Goal: Find specific page/section: Find specific page/section

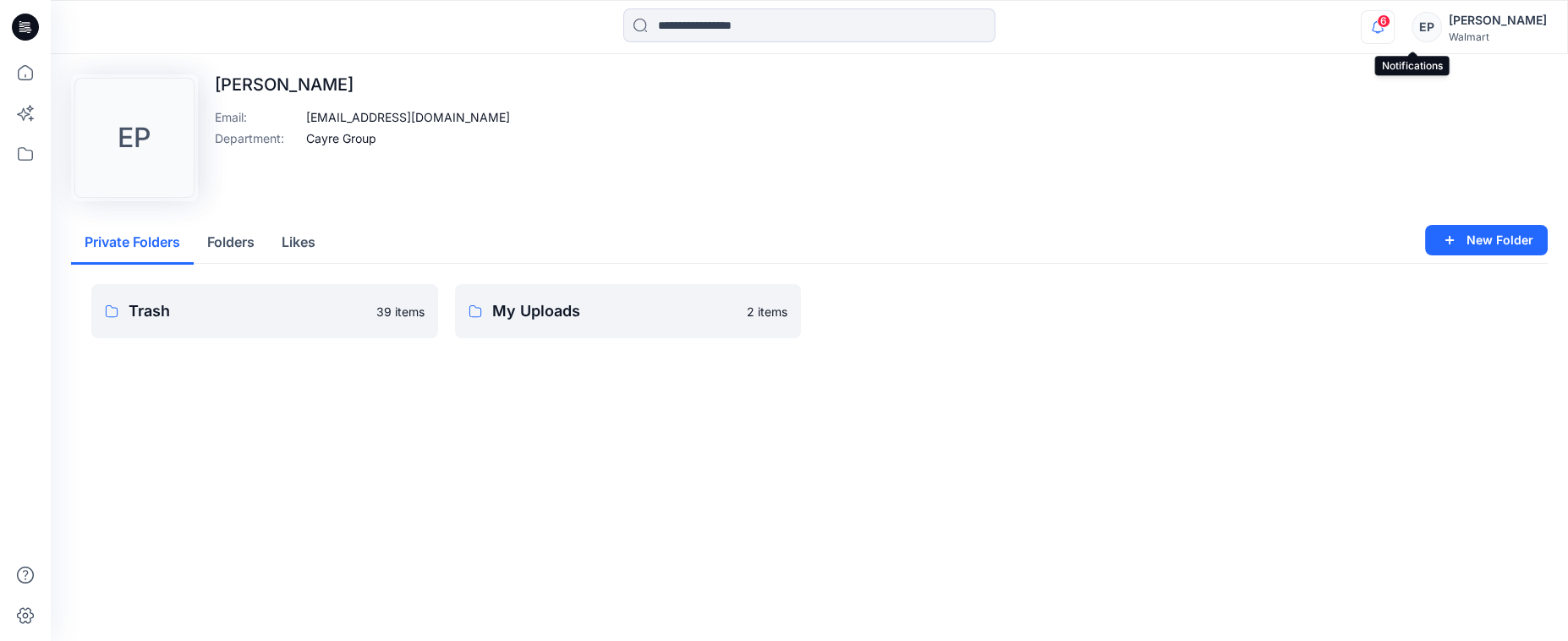
click at [1384, 22] on icon "button" at bounding box center [1377, 26] width 11 height 11
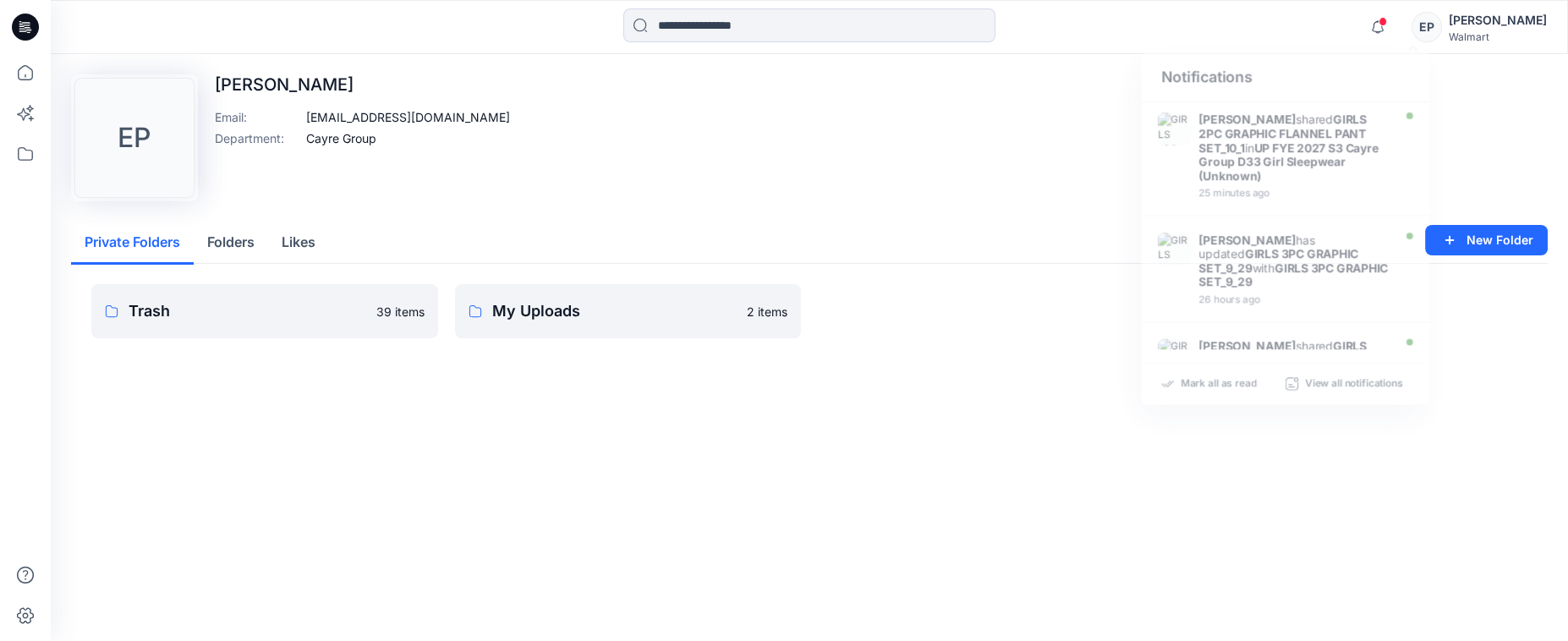
click at [1031, 154] on div "Upload Image EP [PERSON_NAME] Email : [EMAIL_ADDRESS][DOMAIN_NAME] Department :…" at bounding box center [809, 138] width 1477 height 126
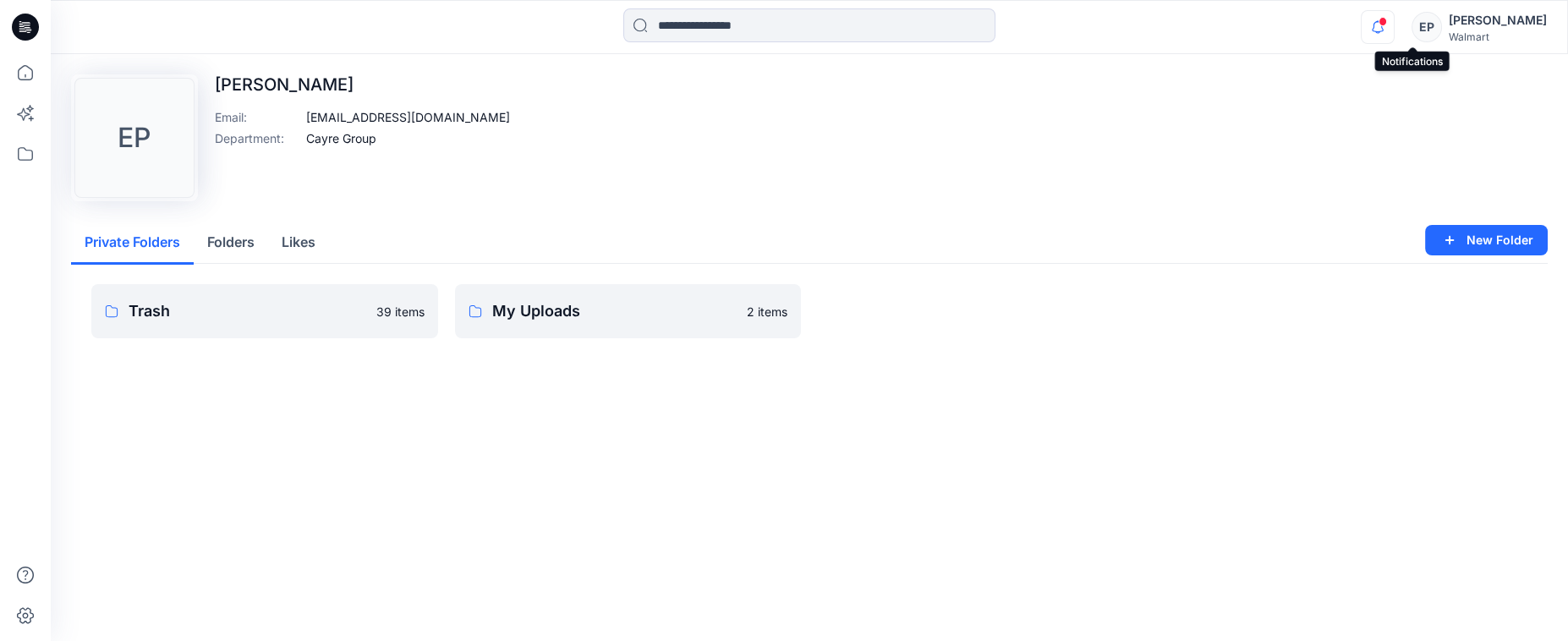
click at [1394, 26] on icon "button" at bounding box center [1378, 27] width 33 height 34
click at [1032, 134] on div "Upload Image EP [PERSON_NAME] Email : [EMAIL_ADDRESS][DOMAIN_NAME] Department :…" at bounding box center [809, 138] width 1477 height 126
